Goal: Ask a question: Seek information or help from site administrators or community

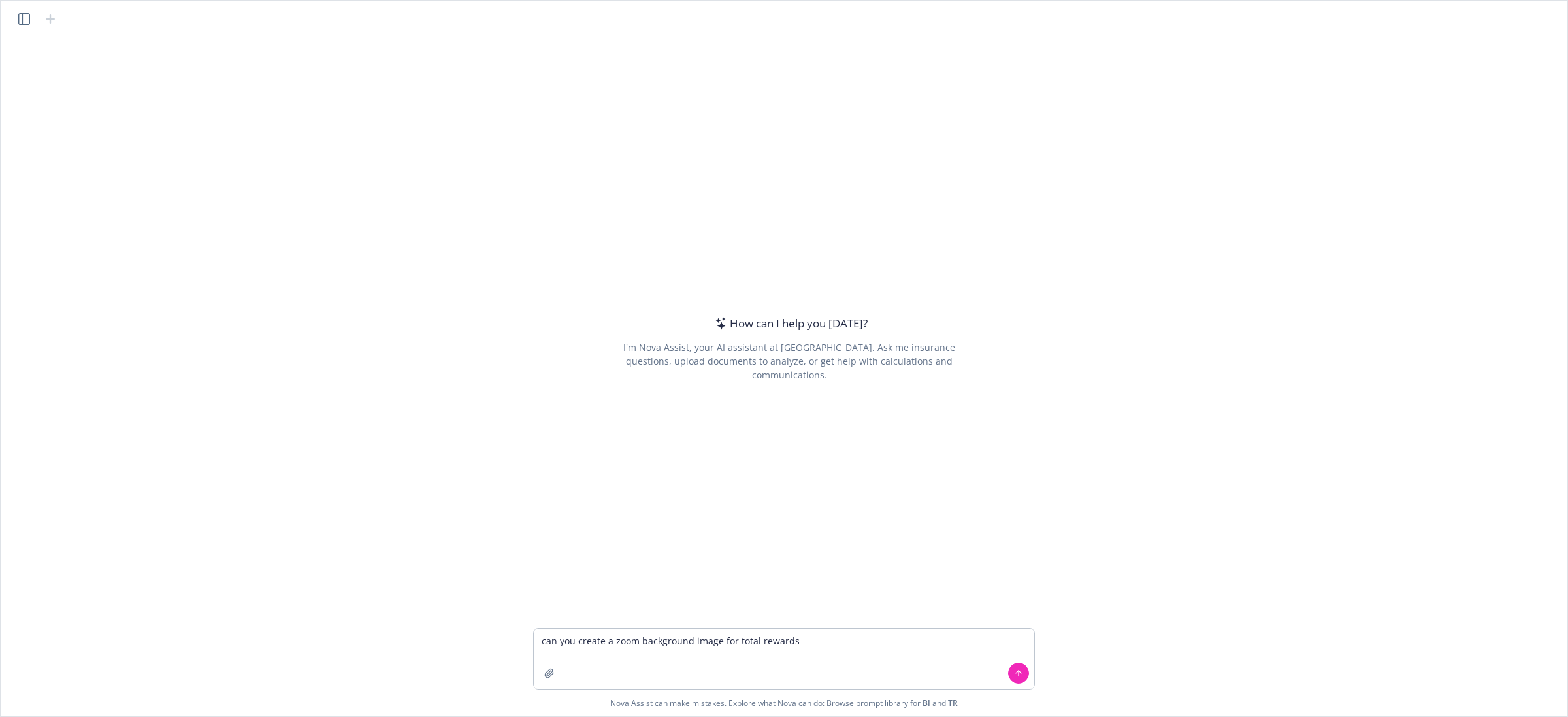
type textarea "can you create a zoom background image for total rewards"
click at [178, 299] on div "How can I help you [DATE]? I'm Nova Assist, your AI assistant at Newfront. Ask …" at bounding box center [784, 333] width 1557 height 591
